Goal: Information Seeking & Learning: Learn about a topic

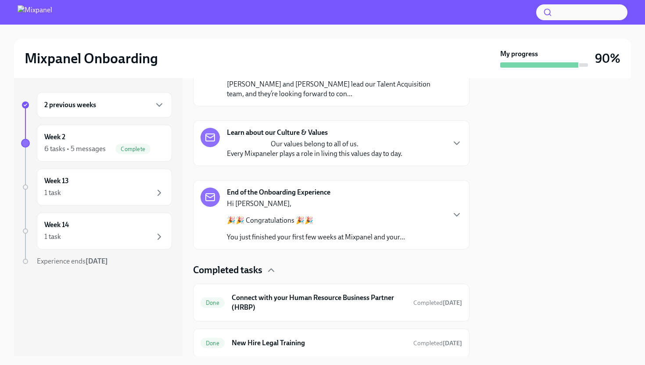
scroll to position [332, 0]
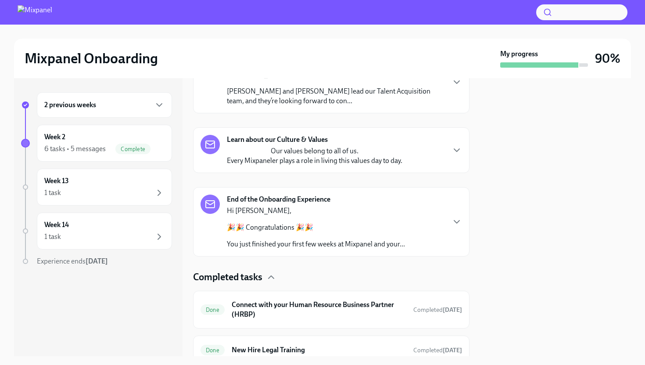
click at [374, 217] on div "Hi [PERSON_NAME], 🎉🎉 Congratulations 🎉🎉 You just finished your first few weeks …" at bounding box center [316, 227] width 178 height 43
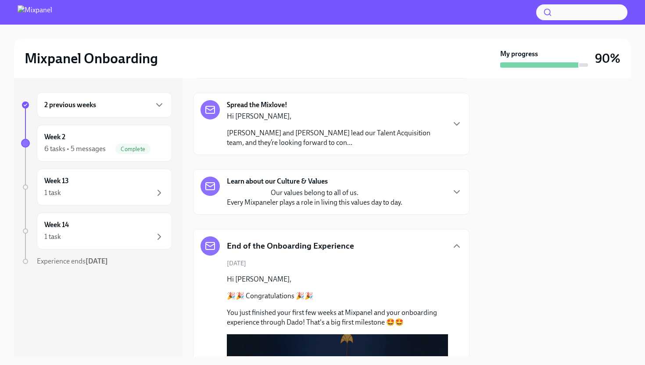
scroll to position [289, 0]
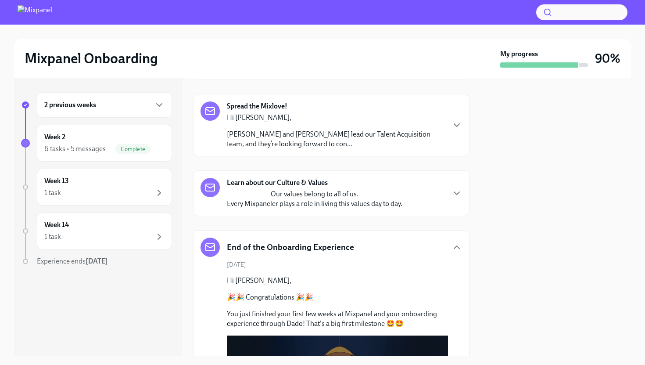
click at [373, 198] on p "Our values belong to all of us. Every Mixpaneler plays a role in living this va…" at bounding box center [315, 198] width 176 height 19
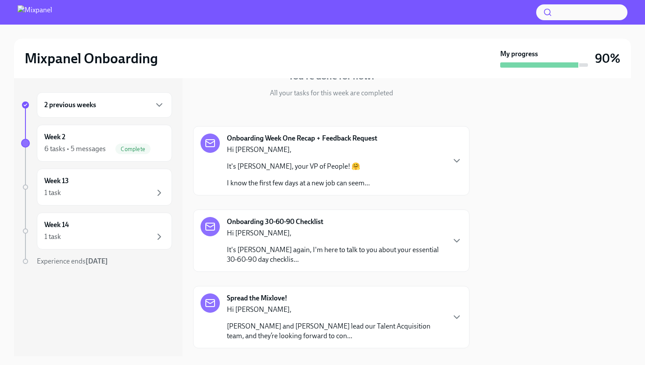
scroll to position [94, 0]
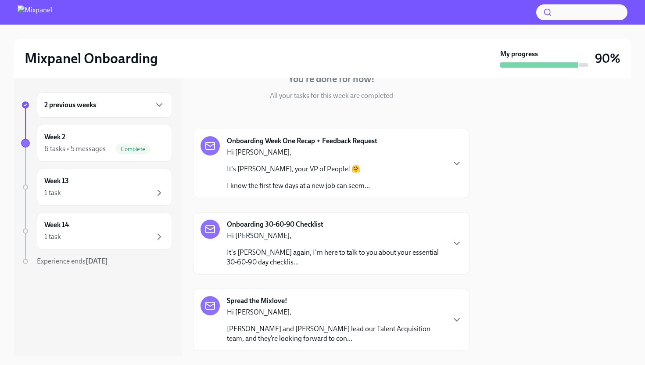
click at [373, 177] on div "Onboarding Week One Recap + Feedback Request Hi [PERSON_NAME], It's [PERSON_NAM…" at bounding box center [302, 163] width 151 height 54
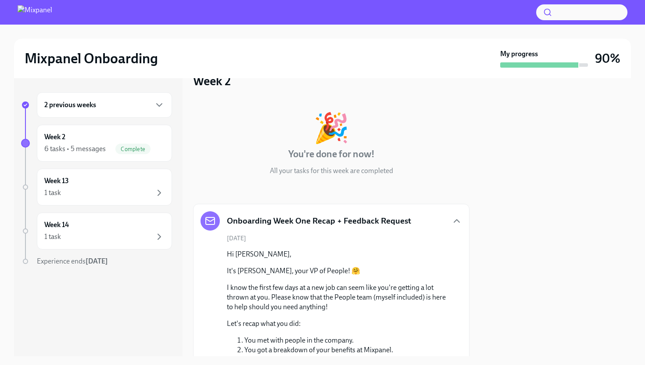
scroll to position [0, 0]
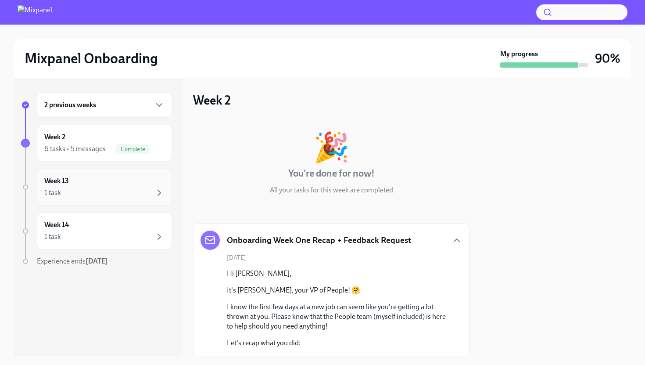
click at [108, 183] on div "Week 13 1 task" at bounding box center [104, 187] width 120 height 22
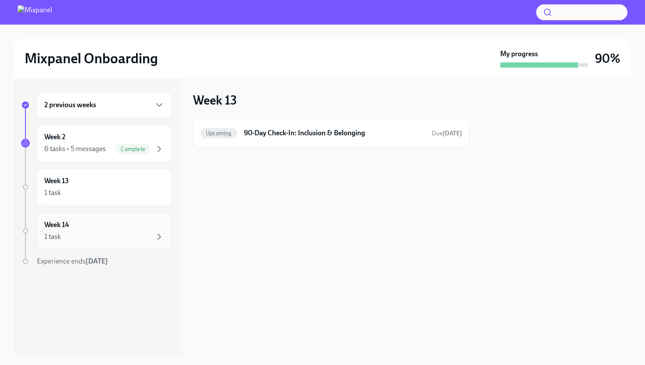
click at [107, 233] on div "1 task" at bounding box center [104, 236] width 120 height 11
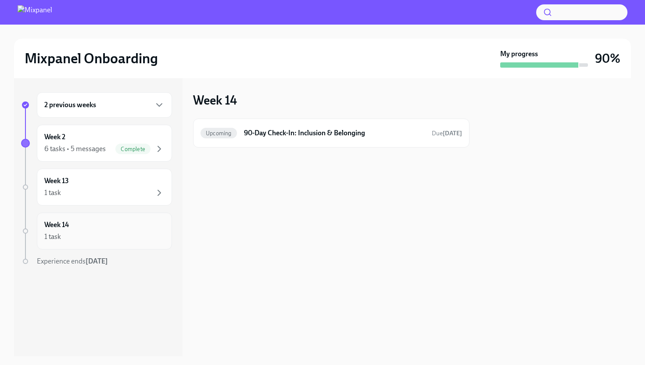
click at [107, 233] on div "1 task" at bounding box center [104, 236] width 120 height 11
click at [109, 107] on div "2 previous weeks" at bounding box center [104, 105] width 120 height 11
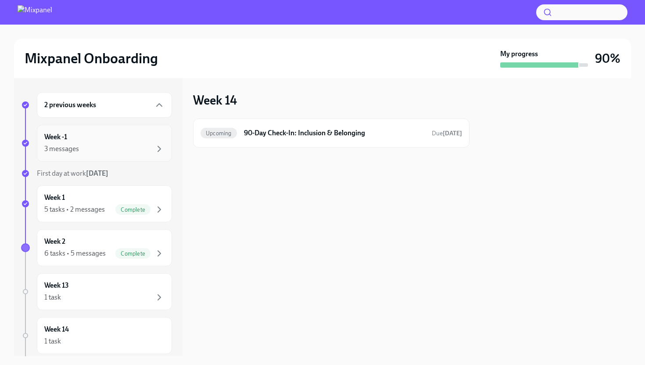
click at [93, 137] on div "Week -1 3 messages" at bounding box center [104, 143] width 120 height 22
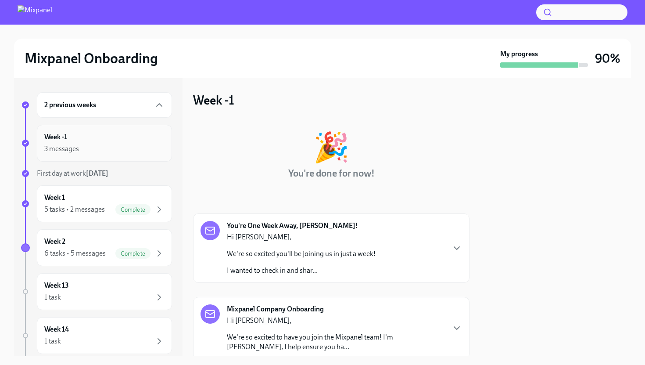
click at [99, 148] on div "3 messages" at bounding box center [104, 149] width 120 height 11
click at [104, 195] on div "Week 1 5 tasks • 2 messages Complete" at bounding box center [104, 204] width 120 height 22
